Goal: Navigation & Orientation: Find specific page/section

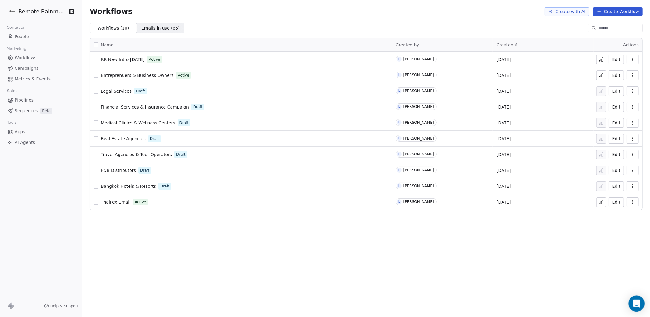
click at [642, 305] on div "Open Intercom Messenger" at bounding box center [637, 304] width 16 height 16
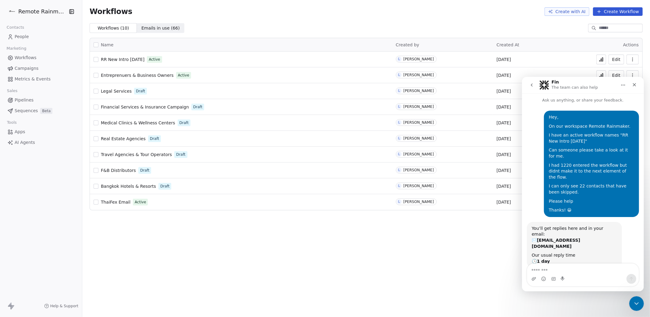
scroll to position [13, 0]
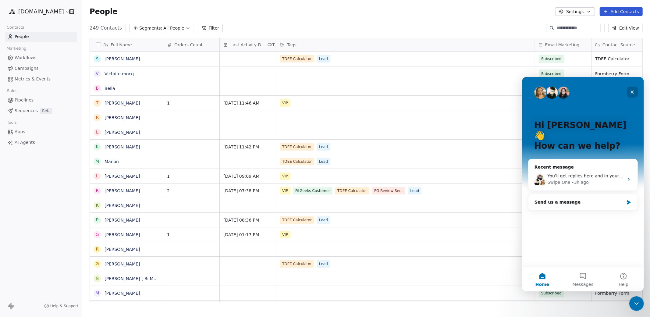
click at [631, 92] on icon "Close" at bounding box center [632, 91] width 5 height 5
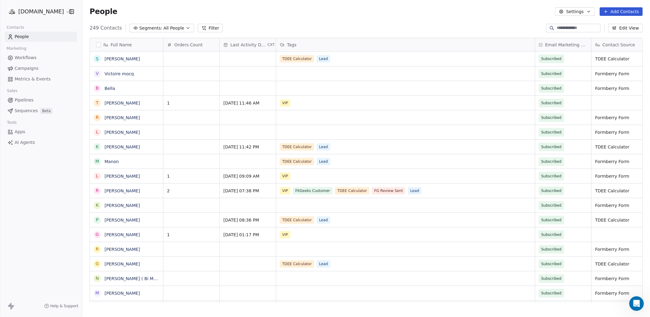
click at [559, 29] on input at bounding box center [578, 28] width 43 height 6
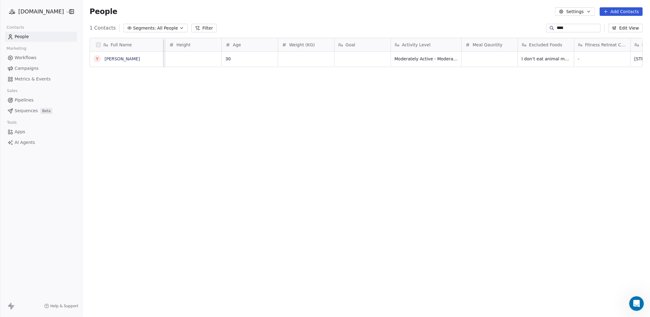
scroll to position [0, 1105]
type input "****"
click at [491, 43] on span "Meal Qauntity" at bounding box center [486, 45] width 30 height 6
click at [491, 43] on html "fitgeeks.co Contacts People Marketing Workflows Campaigns Metrics & Events Sale…" at bounding box center [325, 181] width 650 height 363
click at [485, 53] on div "Edit property" at bounding box center [482, 58] width 43 height 10
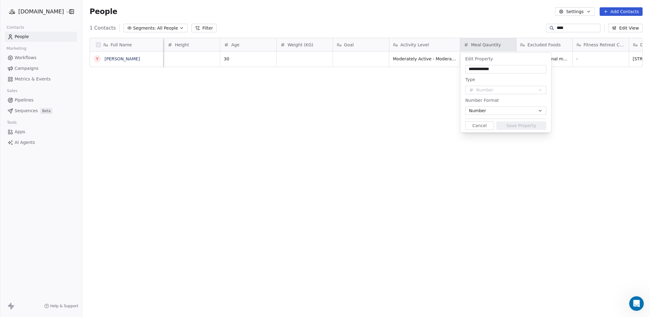
click at [486, 70] on input "**********" at bounding box center [506, 69] width 79 height 6
click at [486, 69] on input "**********" at bounding box center [506, 69] width 79 height 6
type input "**********"
click at [519, 126] on button "Save Property" at bounding box center [522, 125] width 50 height 9
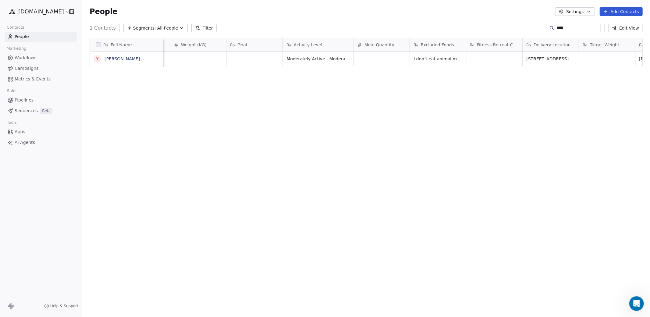
scroll to position [0, 1216]
click at [483, 102] on div "Full Name Y Yana Kabenkina Fats Protein Height Age Weight (KG) Goal Activity Le…" at bounding box center [366, 172] width 568 height 279
click at [22, 57] on span "Workflows" at bounding box center [26, 58] width 22 height 6
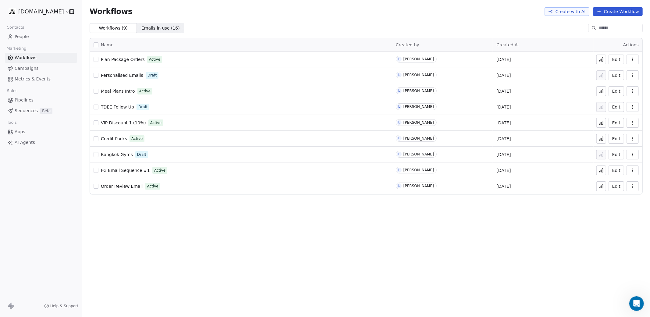
click at [600, 58] on icon at bounding box center [601, 59] width 5 height 5
click at [617, 60] on button "Edit" at bounding box center [617, 60] width 16 height 10
click at [127, 76] on span "Personalised Emails" at bounding box center [122, 75] width 42 height 5
click at [114, 138] on span "Credit Packs" at bounding box center [114, 138] width 26 height 5
click at [118, 106] on span "TDEE Follow Up" at bounding box center [117, 107] width 33 height 5
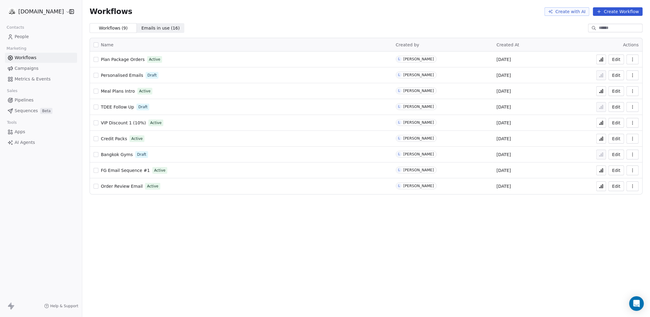
click at [120, 106] on span "TDEE Follow Up" at bounding box center [117, 107] width 33 height 5
click at [122, 75] on span "Personalised Emails" at bounding box center [122, 75] width 42 height 5
click at [114, 105] on span "TDEE Follow Up" at bounding box center [117, 107] width 33 height 5
click at [113, 108] on span "TDEE Follow Up" at bounding box center [117, 107] width 33 height 5
click at [134, 168] on span "FG Email Sequence #1" at bounding box center [125, 170] width 49 height 5
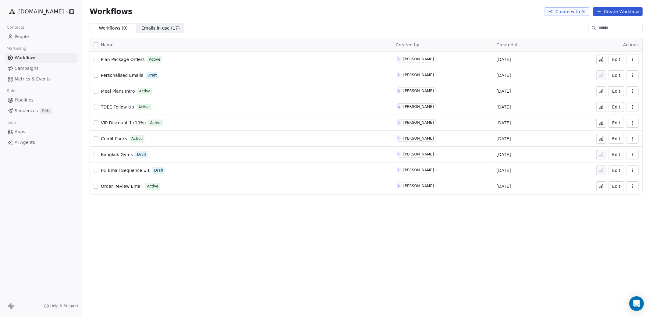
click at [36, 13] on html "[DOMAIN_NAME] Contacts People Marketing Workflows Campaigns Metrics & Events Sa…" at bounding box center [325, 181] width 650 height 363
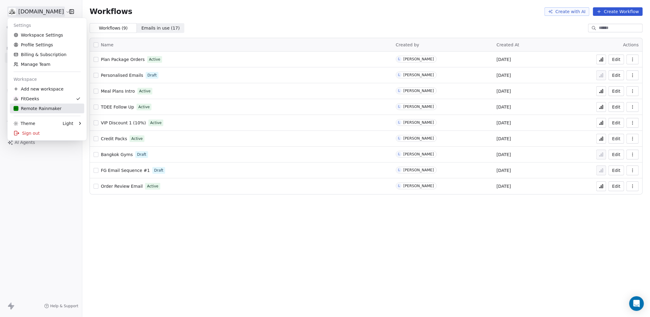
click at [44, 108] on div "Remote Rainmaker" at bounding box center [37, 108] width 48 height 6
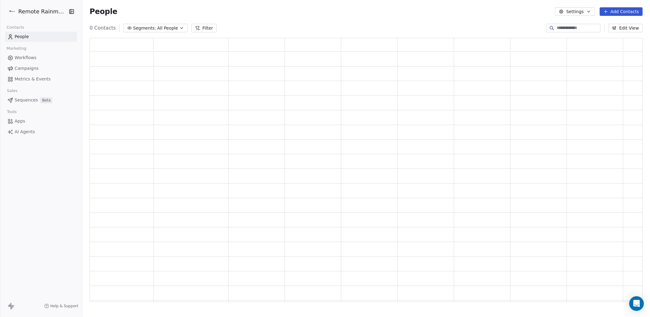
scroll to position [264, 553]
click at [637, 305] on icon "Open Intercom Messenger" at bounding box center [637, 304] width 8 height 8
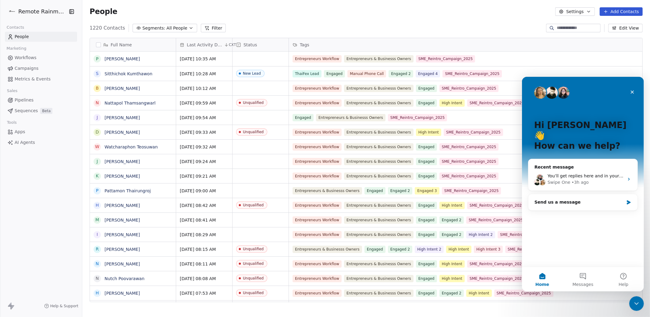
scroll to position [279, 568]
